Goal: Find specific page/section: Find specific page/section

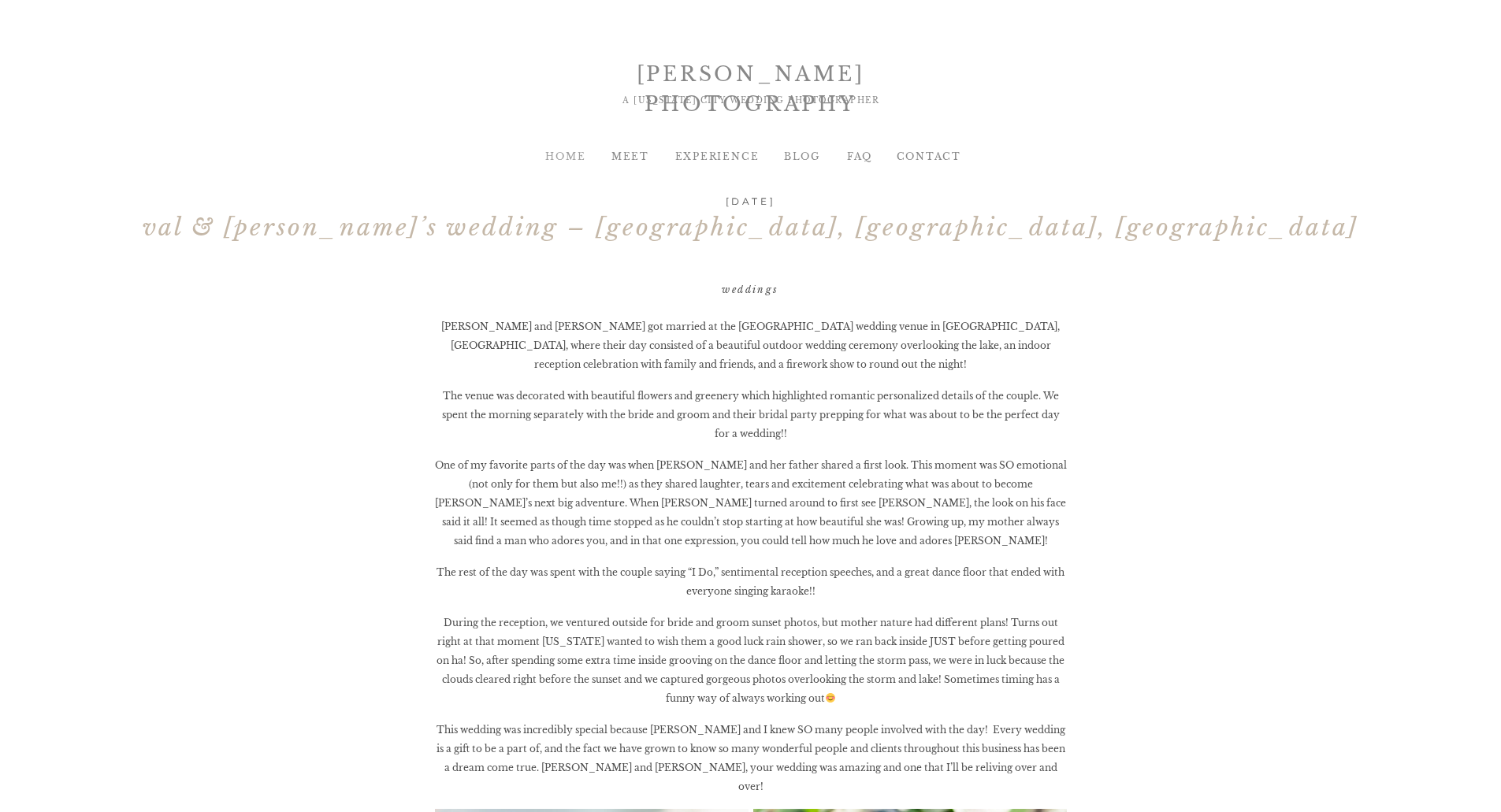
click at [568, 160] on div "HOME" at bounding box center [566, 156] width 64 height 14
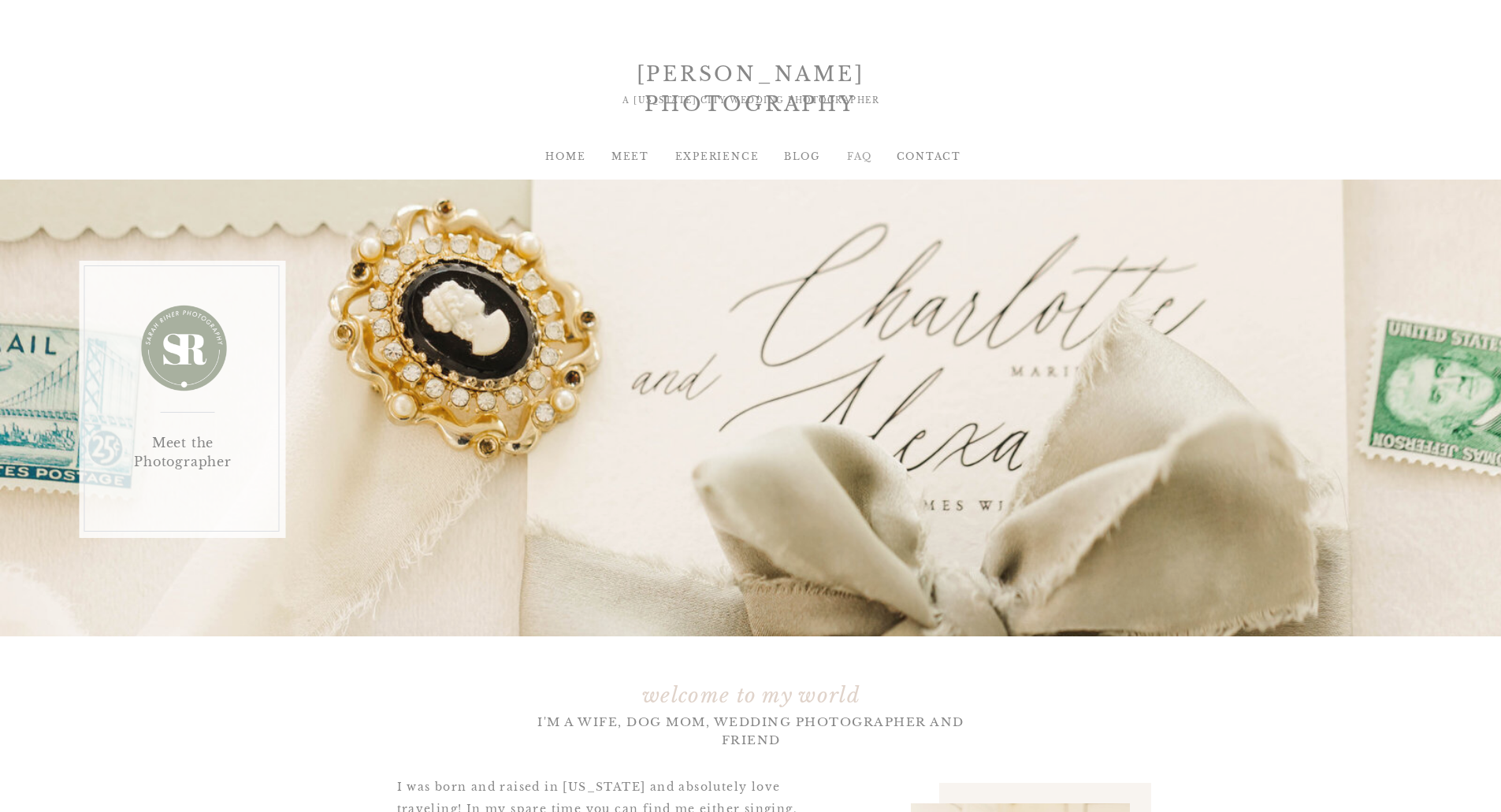
click at [860, 154] on div "FAQ" at bounding box center [860, 156] width 64 height 14
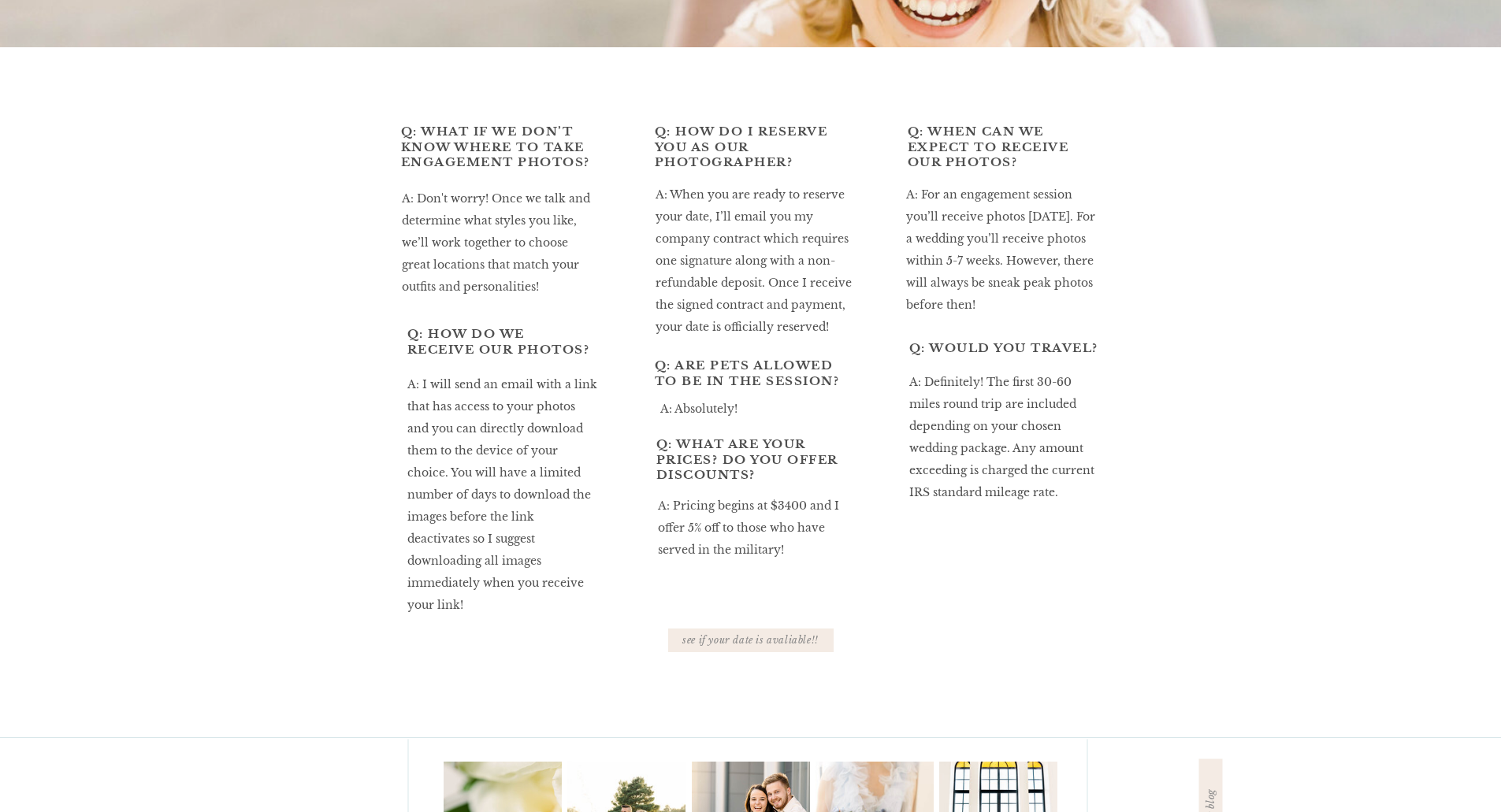
scroll to position [719, 0]
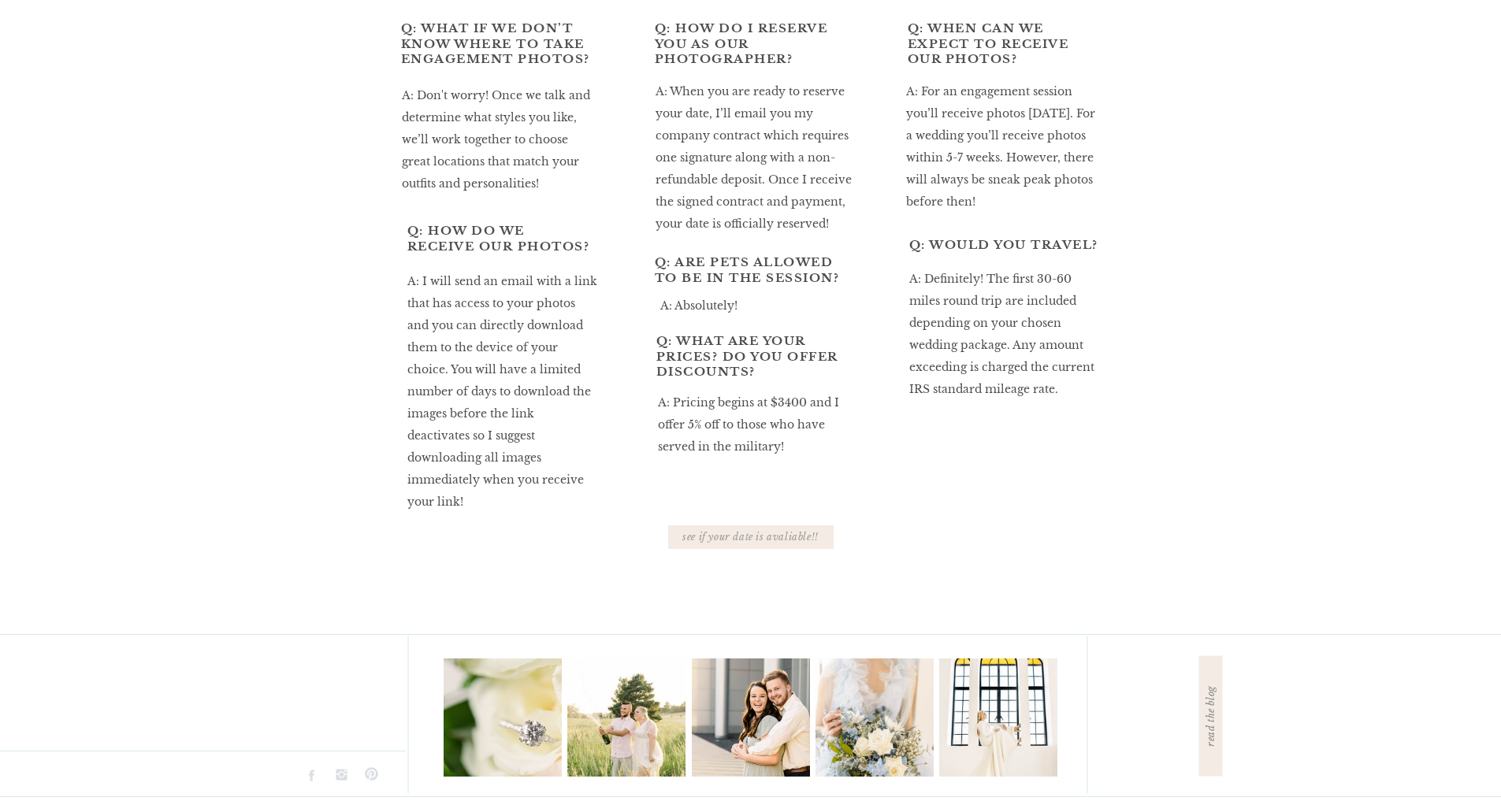
click at [775, 535] on div "see if your date is avaliable!!" at bounding box center [750, 537] width 147 height 14
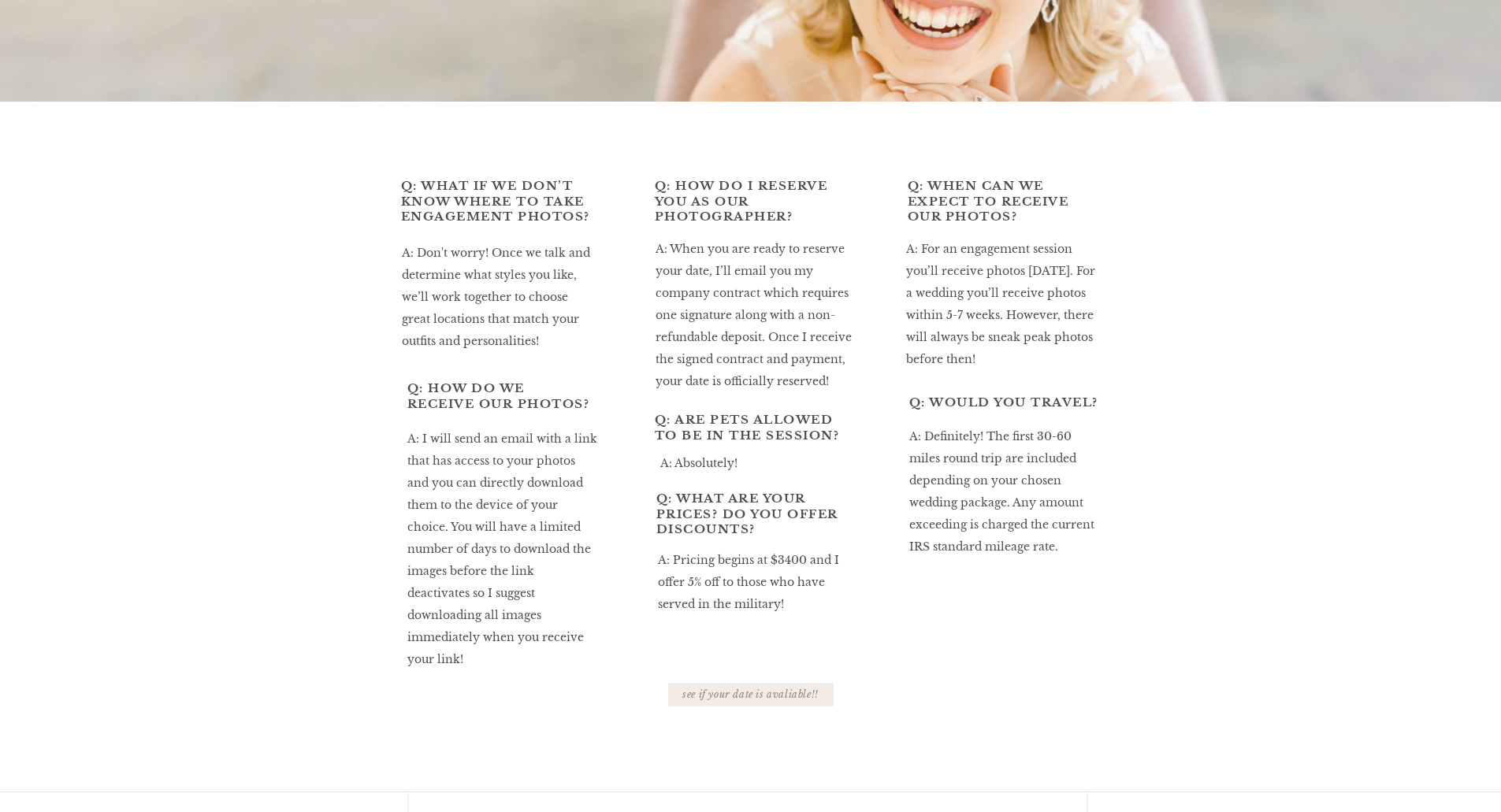
scroll to position [326, 0]
